Goal: Information Seeking & Learning: Learn about a topic

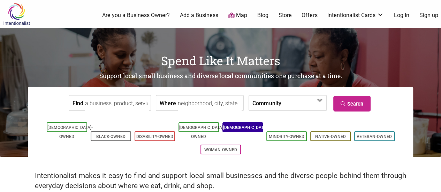
click at [236, 124] on li "[DEMOGRAPHIC_DATA]-Owned" at bounding box center [242, 127] width 40 height 10
click at [238, 128] on link "[DEMOGRAPHIC_DATA]-Owned" at bounding box center [245, 132] width 45 height 14
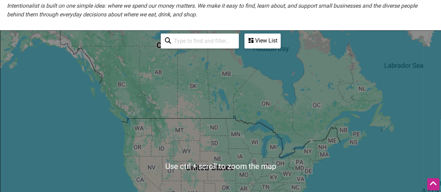
scroll to position [172, 0]
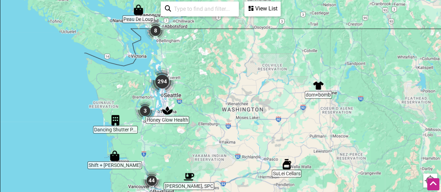
drag, startPoint x: 135, startPoint y: 87, endPoint x: 181, endPoint y: 34, distance: 70.2
click at [181, 34] on div "To navigate, press the arrow keys." at bounding box center [220, 134] width 440 height 271
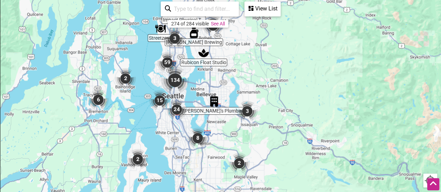
drag, startPoint x: 221, startPoint y: 122, endPoint x: 243, endPoint y: 55, distance: 70.9
click at [243, 55] on div "To navigate, press the arrow keys." at bounding box center [220, 134] width 440 height 271
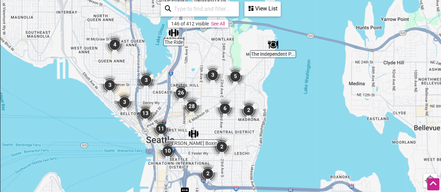
drag, startPoint x: 177, startPoint y: 79, endPoint x: 274, endPoint y: 76, distance: 97.6
click at [274, 76] on div "To navigate, press the arrow keys." at bounding box center [220, 134] width 440 height 271
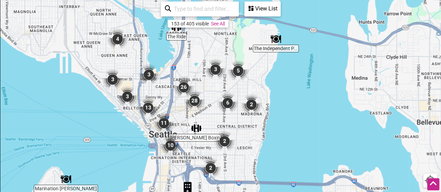
drag, startPoint x: 119, startPoint y: 138, endPoint x: 121, endPoint y: 133, distance: 5.5
click at [121, 133] on div "To navigate, press the arrow keys." at bounding box center [220, 134] width 440 height 271
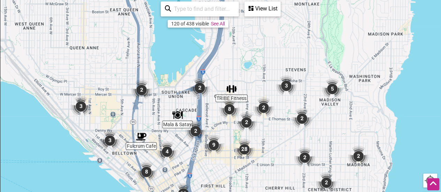
drag, startPoint x: 170, startPoint y: 125, endPoint x: 146, endPoint y: 205, distance: 82.9
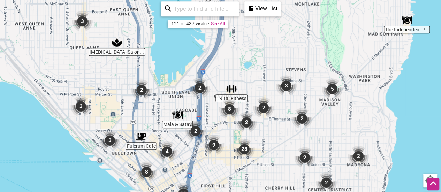
click at [215, 136] on img "9" at bounding box center [213, 145] width 21 height 21
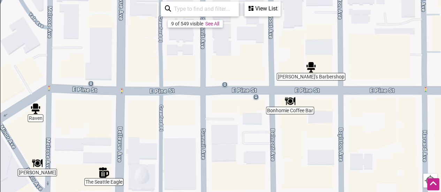
drag, startPoint x: 234, startPoint y: 142, endPoint x: 233, endPoint y: 153, distance: 10.5
click at [233, 153] on div "To navigate, press the arrow keys." at bounding box center [220, 134] width 440 height 271
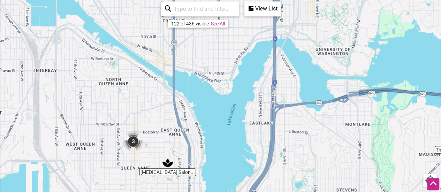
drag, startPoint x: 216, startPoint y: 41, endPoint x: 246, endPoint y: 183, distance: 145.6
click at [246, 183] on div "To navigate, press the arrow keys." at bounding box center [220, 134] width 440 height 271
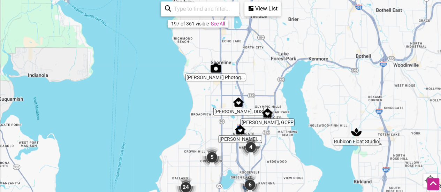
drag, startPoint x: 244, startPoint y: 98, endPoint x: 235, endPoint y: 160, distance: 62.7
click at [235, 160] on div "To navigate, press the arrow keys." at bounding box center [220, 134] width 440 height 271
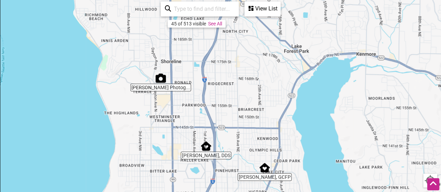
drag, startPoint x: 238, startPoint y: 92, endPoint x: 234, endPoint y: 171, distance: 78.9
click at [234, 171] on div "To navigate, press the arrow keys." at bounding box center [220, 134] width 440 height 271
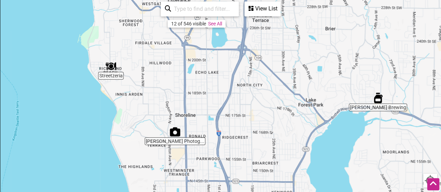
drag, startPoint x: 235, startPoint y: 77, endPoint x: 249, endPoint y: 133, distance: 57.6
click at [249, 133] on div "To navigate, press the arrow keys." at bounding box center [220, 134] width 440 height 271
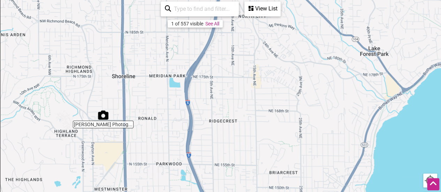
drag, startPoint x: 235, startPoint y: 121, endPoint x: 213, endPoint y: 35, distance: 89.2
click at [213, 35] on div "To navigate, press the arrow keys." at bounding box center [220, 134] width 440 height 271
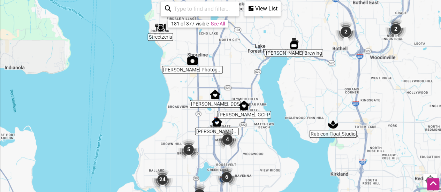
drag, startPoint x: 227, startPoint y: 48, endPoint x: 237, endPoint y: 64, distance: 18.8
click at [237, 64] on div "To navigate, press the arrow keys." at bounding box center [220, 134] width 440 height 271
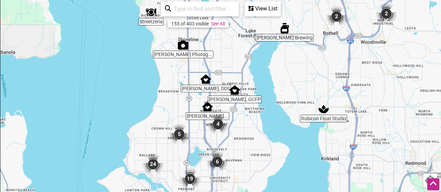
drag, startPoint x: 257, startPoint y: 150, endPoint x: 234, endPoint y: 116, distance: 40.2
click at [234, 116] on div "To navigate, press the arrow keys." at bounding box center [220, 134] width 440 height 271
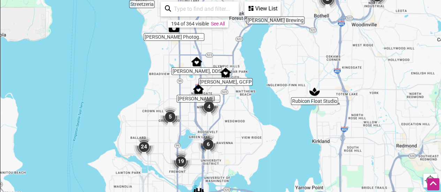
click at [208, 134] on img "6" at bounding box center [208, 144] width 21 height 21
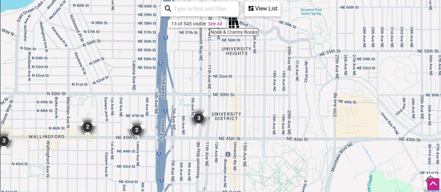
drag, startPoint x: 217, startPoint y: 130, endPoint x: 209, endPoint y: 39, distance: 92.0
click at [209, 39] on div "To navigate, press the arrow keys." at bounding box center [220, 134] width 440 height 271
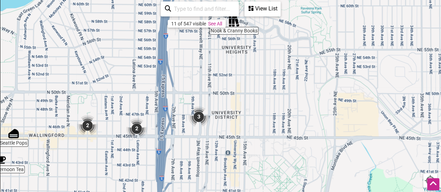
click at [198, 109] on img "3" at bounding box center [198, 116] width 21 height 21
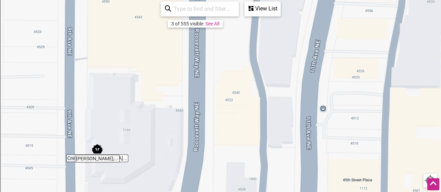
drag, startPoint x: 212, startPoint y: 98, endPoint x: 191, endPoint y: 4, distance: 96.3
click at [191, 4] on div "Creative Dementia... McCune, Godfrey,... PopRox Dance To navigate, press the ar…" at bounding box center [220, 134] width 440 height 271
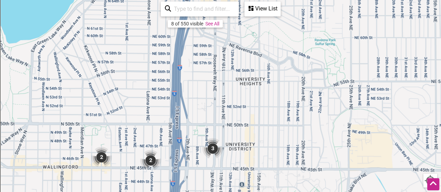
drag, startPoint x: 128, startPoint y: 42, endPoint x: 204, endPoint y: 127, distance: 113.6
click at [204, 127] on div "To navigate, press the arrow keys." at bounding box center [220, 134] width 440 height 271
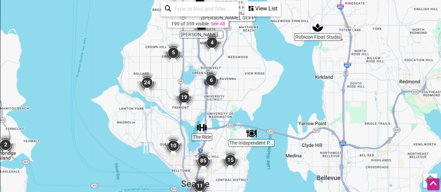
drag, startPoint x: 267, startPoint y: 110, endPoint x: 272, endPoint y: 62, distance: 47.7
click at [272, 62] on div "To navigate, press the arrow keys." at bounding box center [220, 134] width 440 height 271
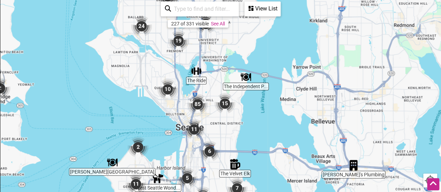
drag, startPoint x: 272, startPoint y: 62, endPoint x: 267, endPoint y: 14, distance: 48.7
click at [267, 14] on div "To navigate, press the arrow keys." at bounding box center [220, 134] width 440 height 271
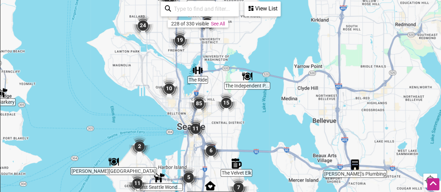
click at [267, 14] on div "To navigate, press the arrow keys." at bounding box center [220, 134] width 440 height 271
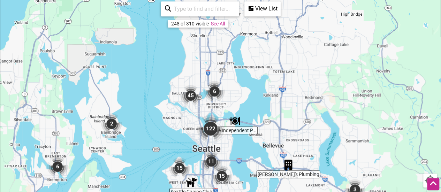
drag, startPoint x: 258, startPoint y: 35, endPoint x: 244, endPoint y: 137, distance: 103.0
click at [244, 137] on div "To navigate, press the arrow keys." at bounding box center [220, 134] width 440 height 271
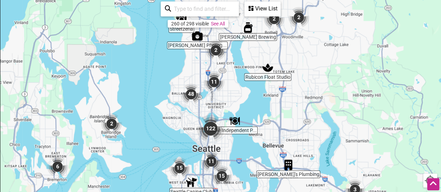
click at [267, 3] on div "View List" at bounding box center [262, 8] width 35 height 13
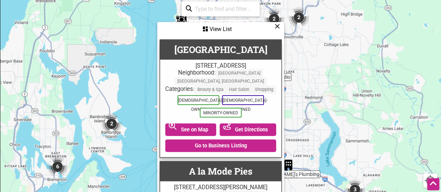
click at [276, 26] on icon at bounding box center [277, 26] width 5 height 0
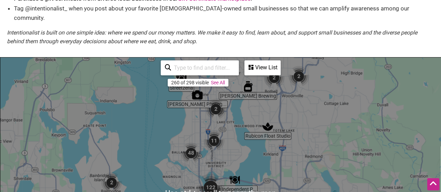
scroll to position [112, 0]
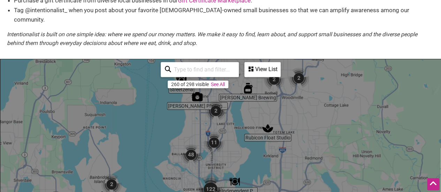
click at [213, 63] on input "search" at bounding box center [202, 70] width 63 height 14
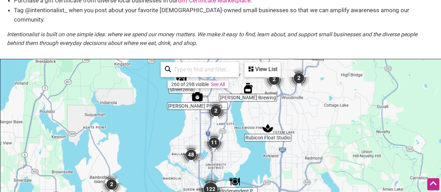
click at [184, 63] on input "search" at bounding box center [202, 70] width 63 height 14
click at [225, 82] on link "See All" at bounding box center [218, 85] width 14 height 6
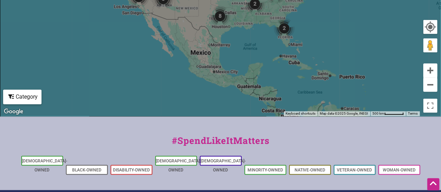
scroll to position [326, 0]
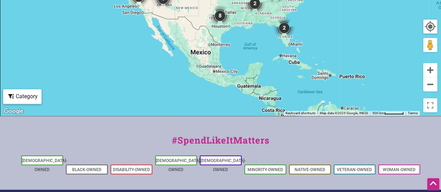
click at [16, 90] on div "Category" at bounding box center [22, 96] width 37 height 13
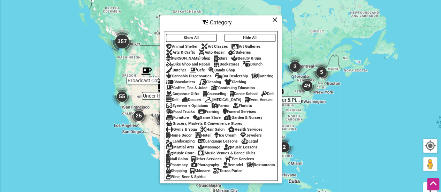
scroll to position [209, 0]
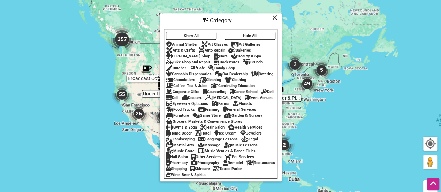
click at [225, 42] on div "Art Classes" at bounding box center [214, 44] width 27 height 5
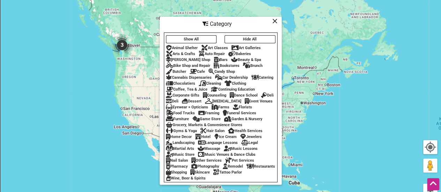
scroll to position [206, 0]
click at [207, 45] on div "Art Classes" at bounding box center [214, 47] width 27 height 5
click at [184, 51] on div "Arts & Crafts" at bounding box center [180, 53] width 29 height 5
click at [220, 63] on div "Bookstores" at bounding box center [227, 65] width 26 height 5
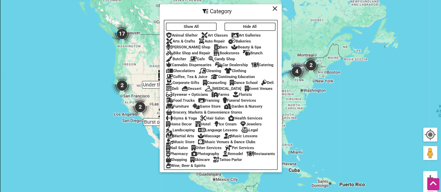
scroll to position [219, 0]
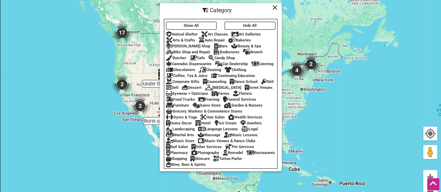
click at [221, 103] on div "Game Store" at bounding box center [206, 105] width 28 height 5
click at [207, 145] on div "Other Services" at bounding box center [206, 147] width 30 height 5
click at [122, 25] on img "45" at bounding box center [122, 32] width 21 height 21
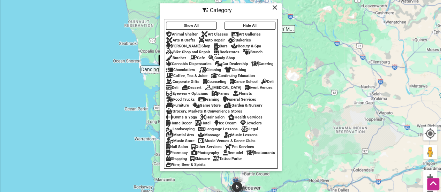
click at [322, 70] on div "To navigate, press the arrow keys." at bounding box center [220, 87] width 440 height 271
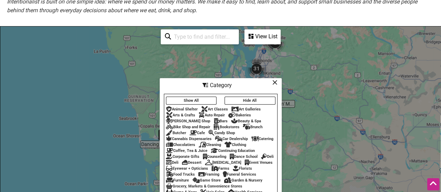
scroll to position [144, 0]
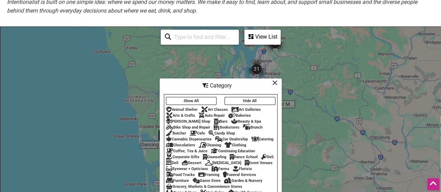
click at [270, 32] on div "View List" at bounding box center [262, 36] width 35 height 13
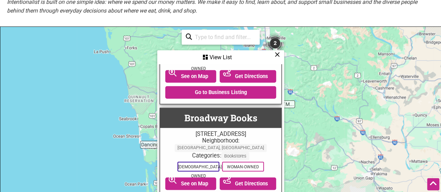
scroll to position [724, 0]
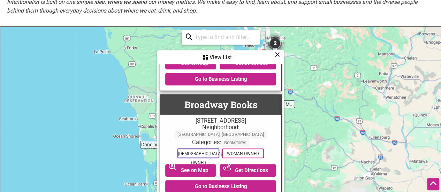
click at [276, 54] on icon at bounding box center [277, 54] width 5 height 0
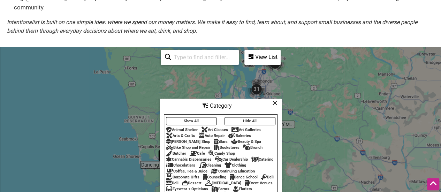
scroll to position [130, 0]
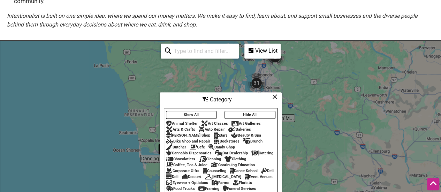
click at [283, 55] on img "2" at bounding box center [275, 57] width 21 height 21
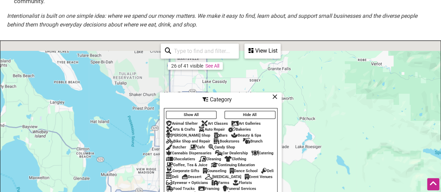
drag, startPoint x: 301, startPoint y: 64, endPoint x: 282, endPoint y: 192, distance: 129.4
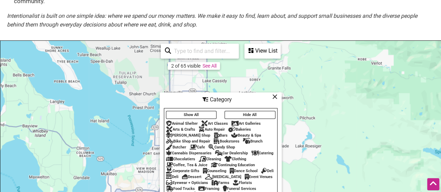
click at [274, 97] on icon at bounding box center [274, 97] width 5 height 0
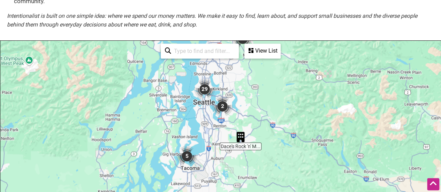
drag, startPoint x: 215, startPoint y: 136, endPoint x: 223, endPoint y: 51, distance: 84.7
click at [223, 51] on div "Dancing Shutter P... Dace's Rock 'n' M... 29 2 5 2 To navigate, press the arrow…" at bounding box center [220, 176] width 440 height 271
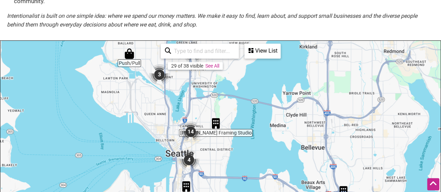
drag, startPoint x: 219, startPoint y: 83, endPoint x: 300, endPoint y: 64, distance: 83.4
click at [300, 64] on div "To navigate, press the arrow keys." at bounding box center [220, 176] width 440 height 271
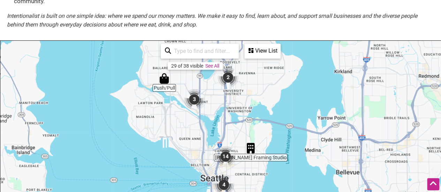
drag, startPoint x: 271, startPoint y: 108, endPoint x: 303, endPoint y: 138, distance: 43.4
click at [303, 138] on div "To navigate, press the arrow keys." at bounding box center [220, 176] width 440 height 271
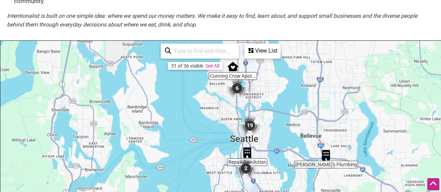
drag, startPoint x: 284, startPoint y: 83, endPoint x: 269, endPoint y: 60, distance: 27.8
click at [269, 60] on div "To navigate, press the arrow keys." at bounding box center [220, 176] width 440 height 271
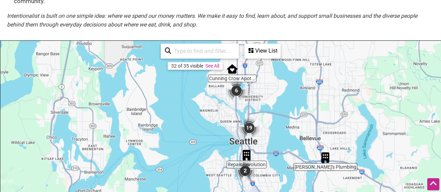
click at [237, 83] on img "6" at bounding box center [236, 90] width 21 height 21
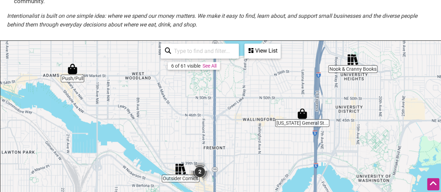
drag, startPoint x: 245, startPoint y: 152, endPoint x: 236, endPoint y: 100, distance: 53.3
click at [236, 100] on div "To navigate, press the arrow keys." at bounding box center [220, 176] width 440 height 271
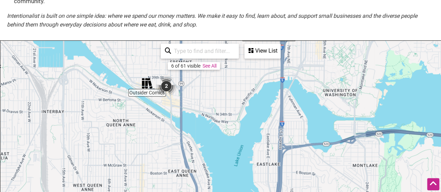
drag, startPoint x: 162, startPoint y: 113, endPoint x: 127, endPoint y: 17, distance: 101.4
click at [127, 17] on div "LGBTQ-owned Small Businesses Use Intentionalist to explore and #SpendLikeItMatt…" at bounding box center [220, 105] width 441 height 414
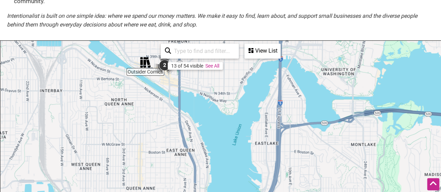
drag, startPoint x: 165, startPoint y: 108, endPoint x: 142, endPoint y: 13, distance: 98.1
click at [142, 13] on div "LGBTQ-owned Small Businesses Use Intentionalist to explore and #SpendLikeItMatt…" at bounding box center [220, 105] width 441 height 414
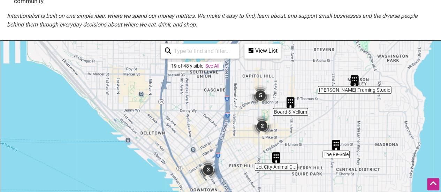
click at [238, 158] on div "To navigate, press the arrow keys." at bounding box center [220, 176] width 440 height 271
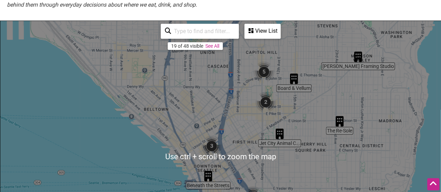
scroll to position [150, 0]
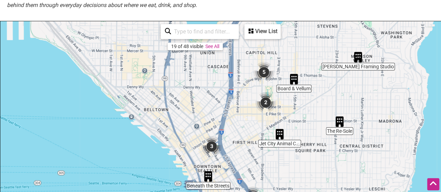
click at [259, 25] on div "View List" at bounding box center [262, 31] width 35 height 13
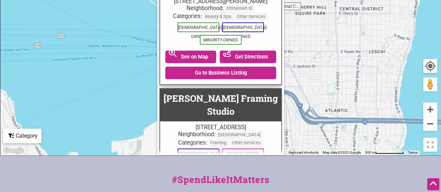
scroll to position [33, 0]
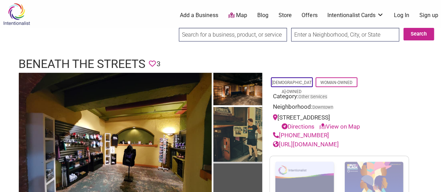
click at [229, 126] on img at bounding box center [237, 135] width 49 height 56
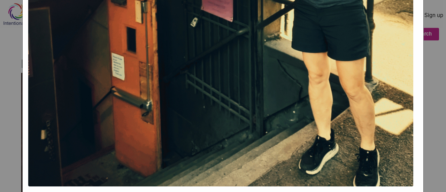
scroll to position [324, 0]
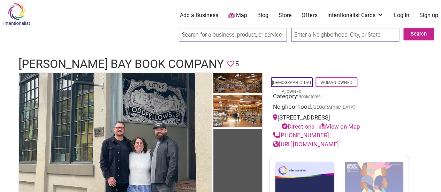
click at [315, 144] on link "https://www.elliottbaybook.com/" at bounding box center [306, 144] width 66 height 7
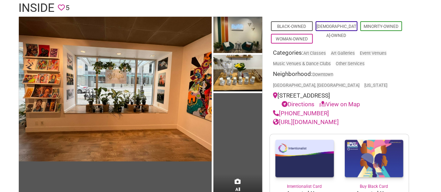
scroll to position [56, 0]
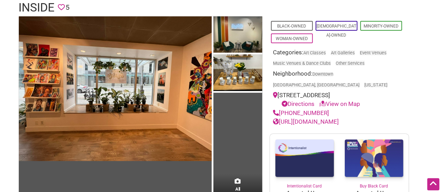
click at [319, 118] on link "https://aspaceinside.com/" at bounding box center [306, 121] width 66 height 7
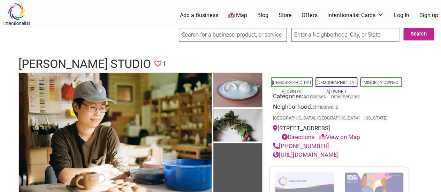
scroll to position [15, 0]
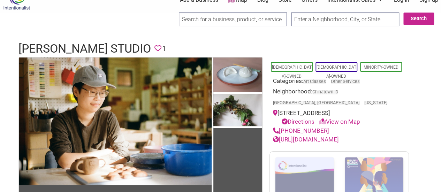
click at [326, 136] on link "[URL][DOMAIN_NAME]" at bounding box center [306, 139] width 66 height 7
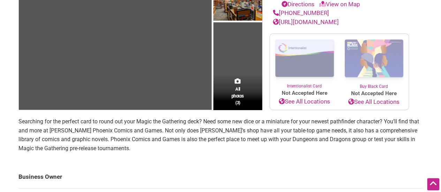
scroll to position [122, 0]
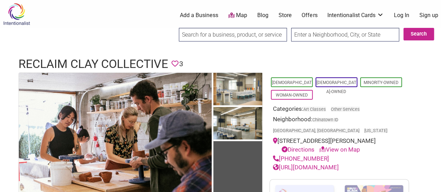
click at [318, 164] on link "[URL][DOMAIN_NAME]" at bounding box center [306, 167] width 66 height 7
